Goal: Information Seeking & Learning: Find specific fact

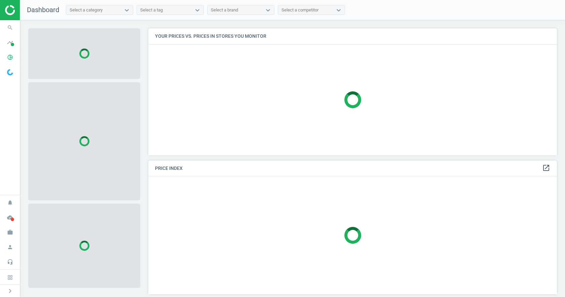
scroll to position [137, 414]
click at [15, 25] on icon "search" at bounding box center [10, 27] width 13 height 13
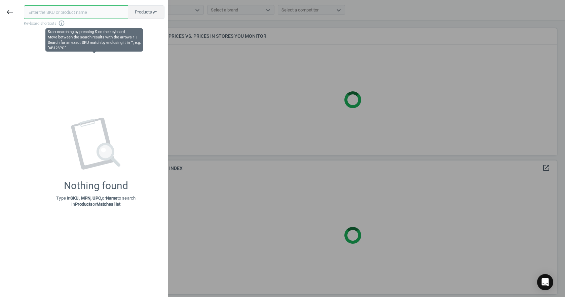
paste input "35020042"
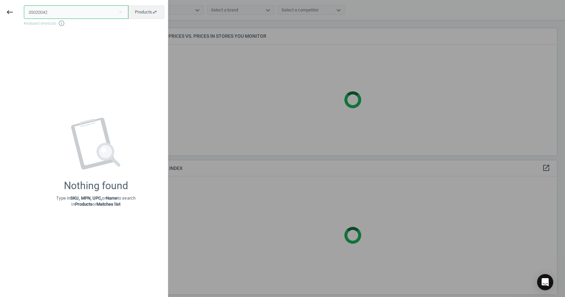
type input "35020042"
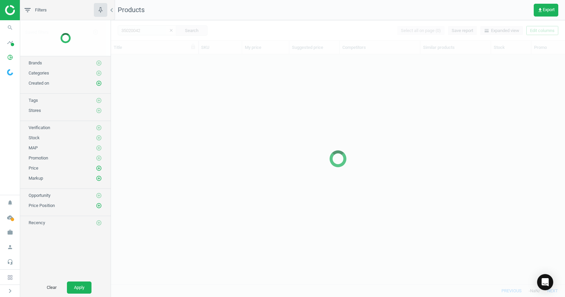
scroll to position [219, 449]
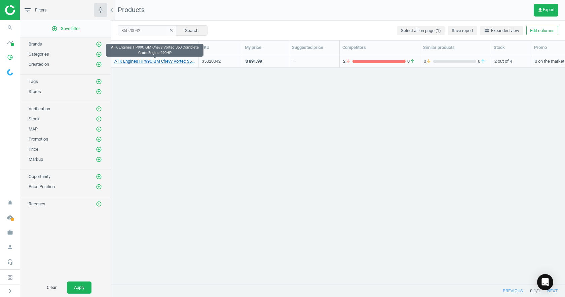
click at [174, 61] on link "ATK Engines HP99C GM Chevy Vortec 350 Complete Crate Engine 290HP" at bounding box center [154, 61] width 80 height 6
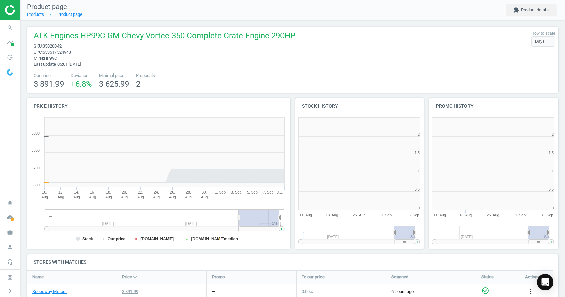
scroll to position [145, 138]
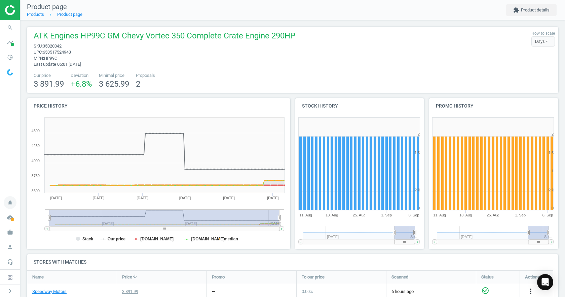
drag, startPoint x: 238, startPoint y: 217, endPoint x: 0, endPoint y: 209, distance: 238.4
click at [0, 209] on section "search Search timeline Data delivery Overview Matches dashboard Matches Rematch…" at bounding box center [282, 148] width 565 height 297
drag, startPoint x: 280, startPoint y: 220, endPoint x: 288, endPoint y: 219, distance: 8.1
click at [288, 219] on div "Price history Created with Highstock 6.2.0 Stack Our price [DOMAIN_NAME] [DOMAI…" at bounding box center [159, 176] width 269 height 156
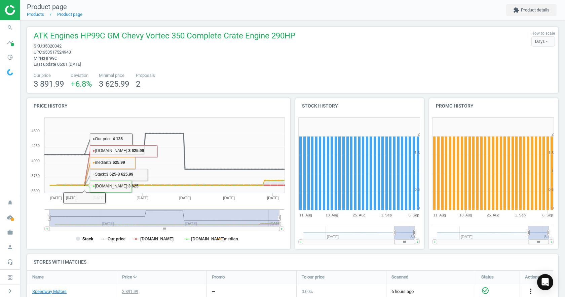
scroll to position [122, 0]
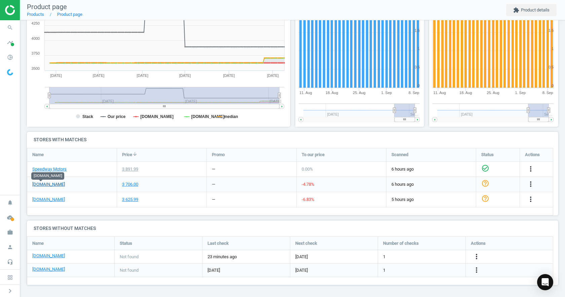
click at [36, 183] on link "[DOMAIN_NAME]" at bounding box center [48, 184] width 33 height 6
click at [62, 201] on link "[DOMAIN_NAME]" at bounding box center [48, 199] width 33 height 6
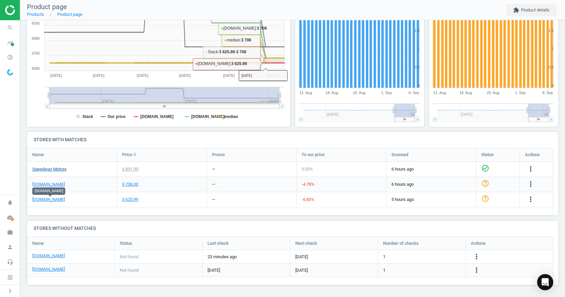
click at [58, 170] on link "Speedway Motors" at bounding box center [49, 169] width 34 height 6
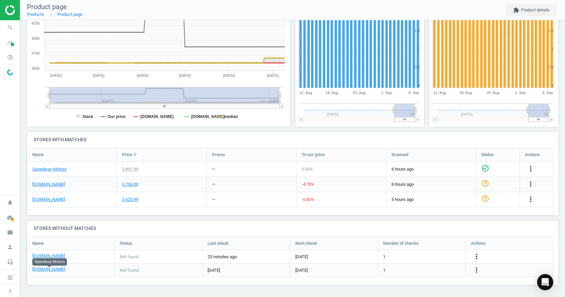
scroll to position [0, 0]
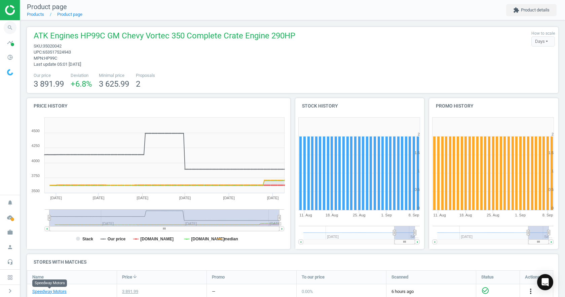
click at [11, 31] on icon "search" at bounding box center [10, 27] width 13 height 13
